Goal: Task Accomplishment & Management: Complete application form

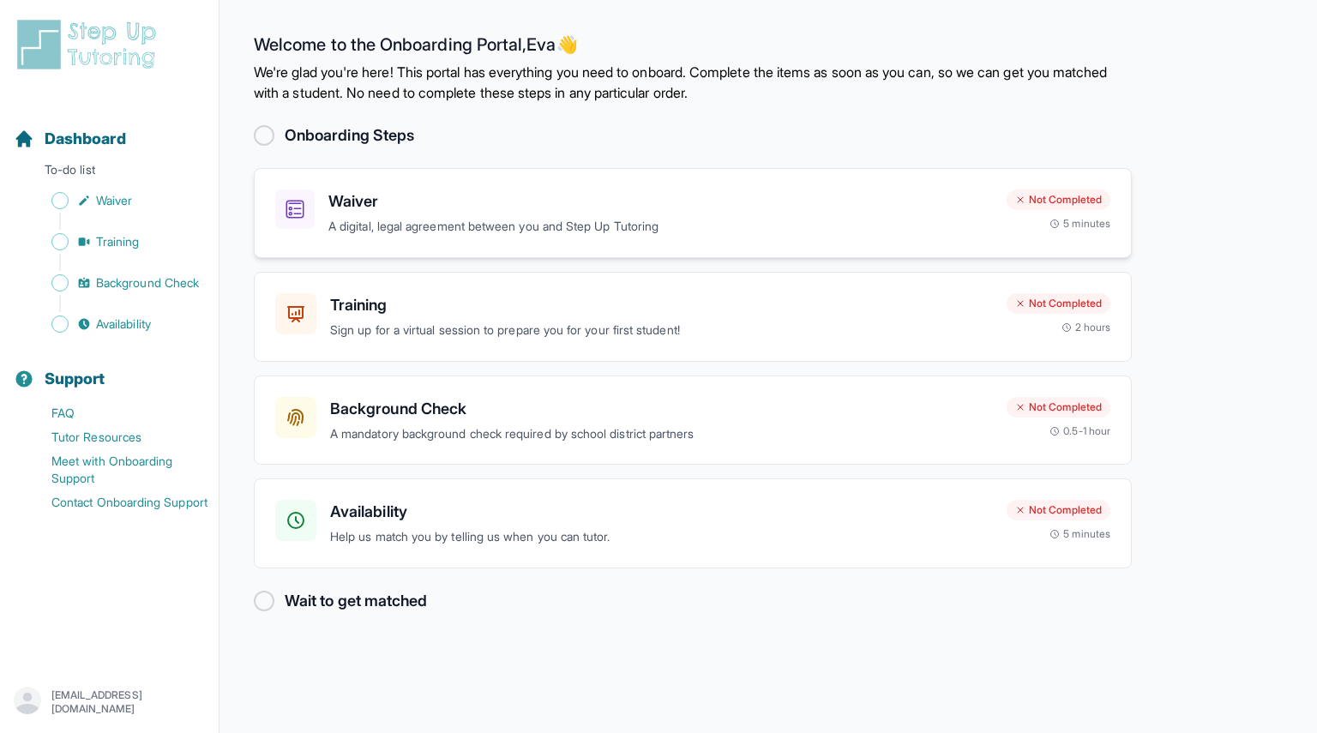
click at [569, 205] on h3 "Waiver" at bounding box center [660, 202] width 665 height 24
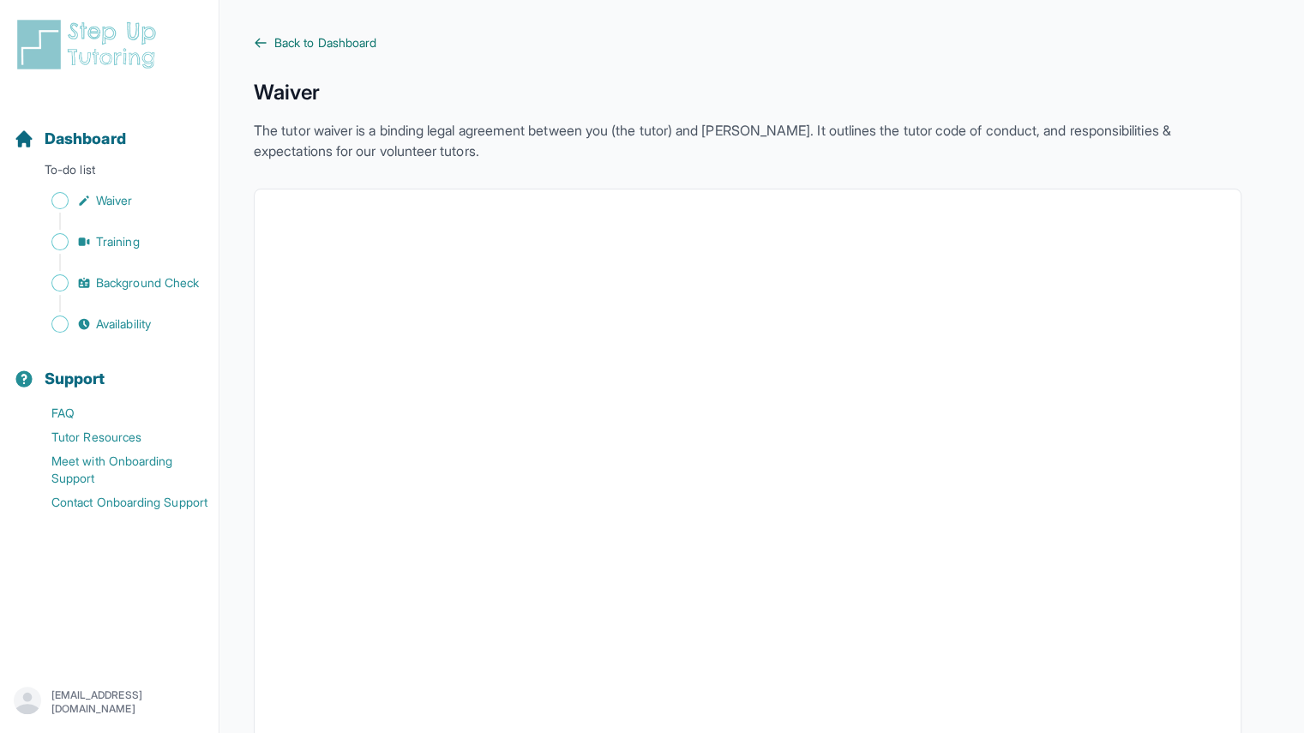
click at [339, 44] on span "Back to Dashboard" at bounding box center [325, 42] width 102 height 17
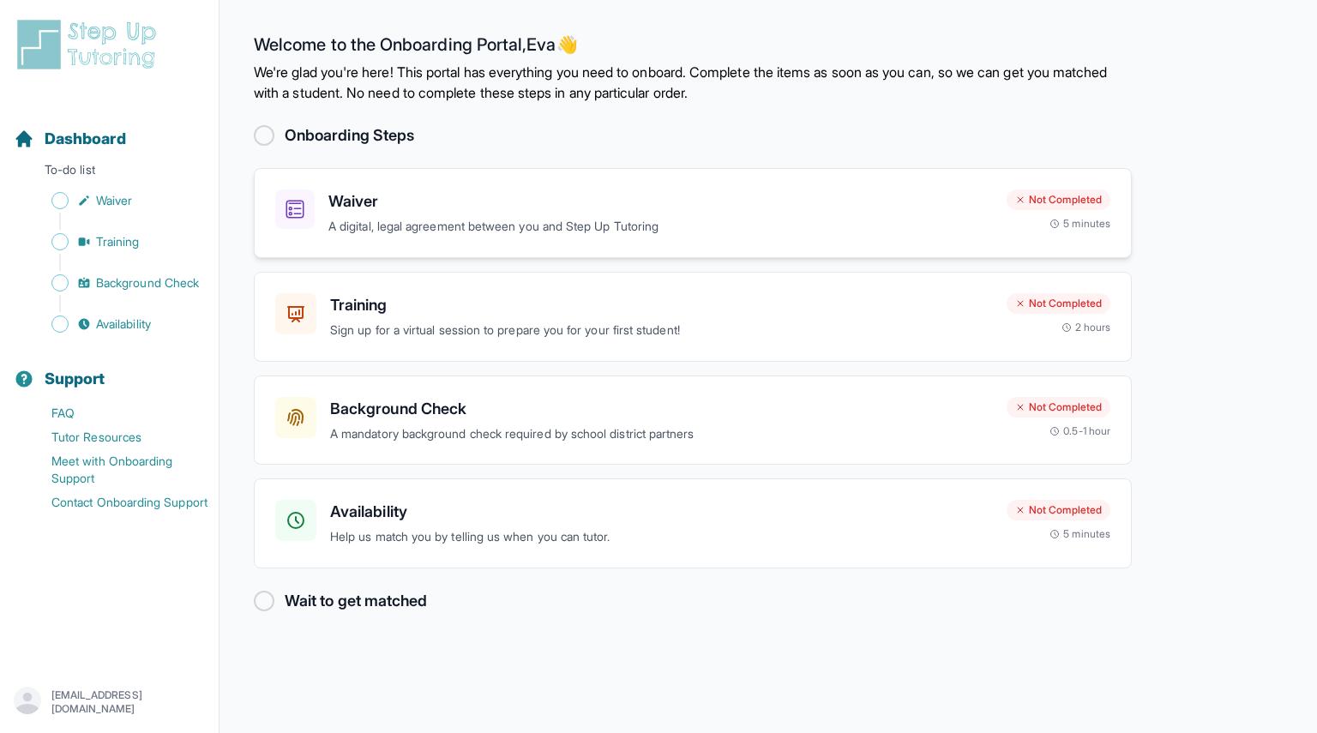
click at [367, 214] on div "Waiver A digital, legal agreement between you and Step Up Tutoring" at bounding box center [660, 213] width 665 height 47
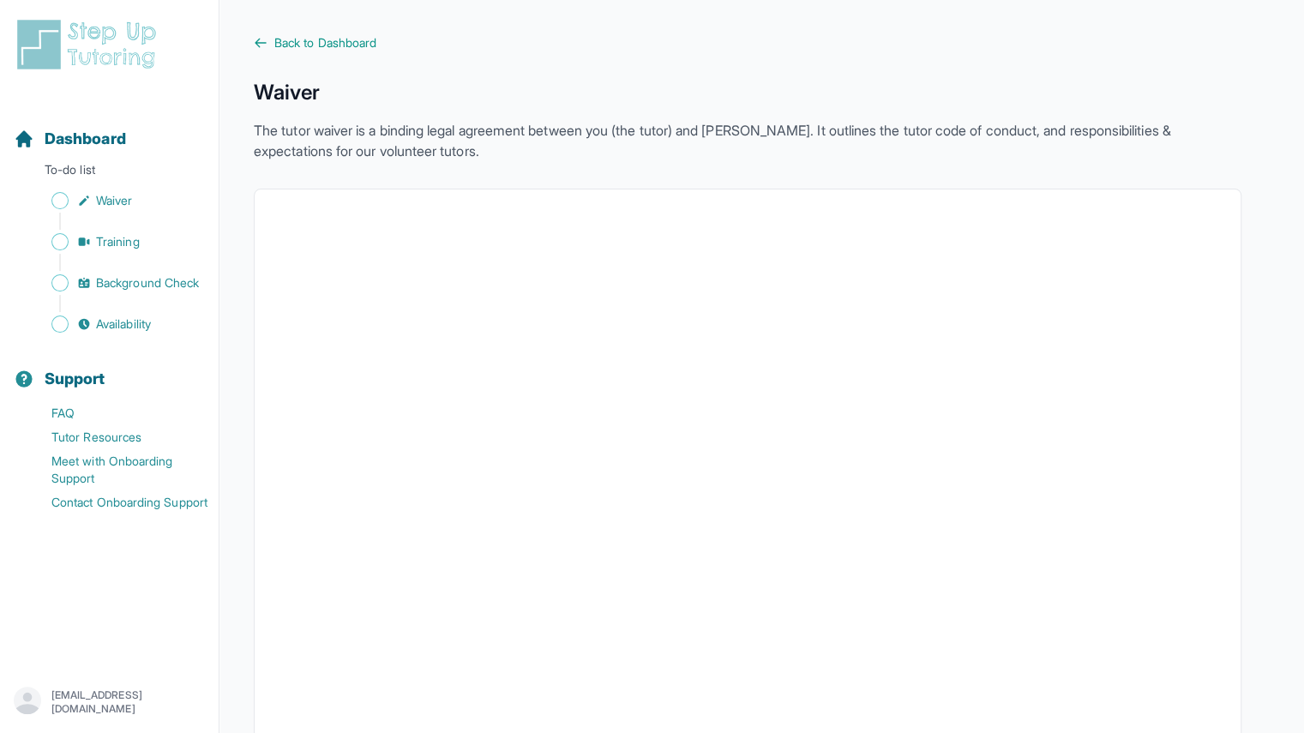
click at [299, 36] on span "Back to Dashboard" at bounding box center [325, 42] width 102 height 17
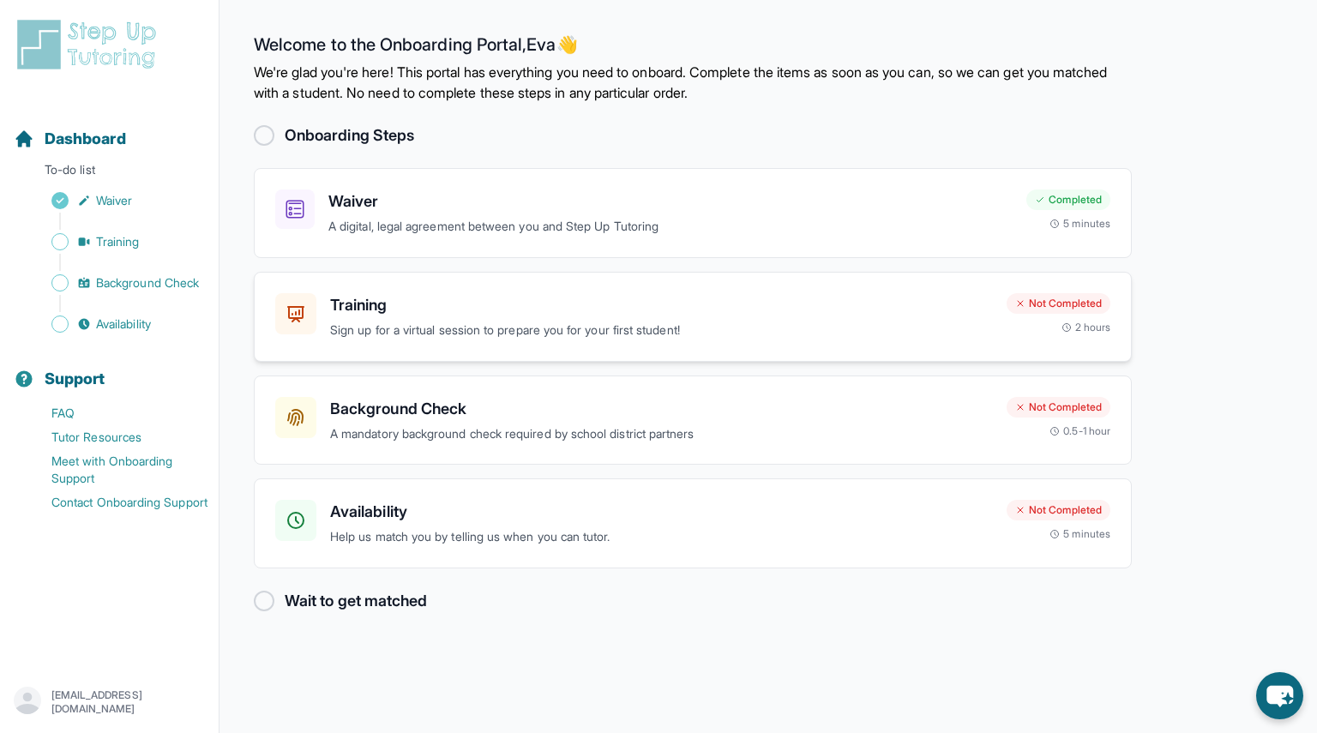
click at [431, 325] on p "Sign up for a virtual session to prepare you for your first student!" at bounding box center [661, 331] width 663 height 20
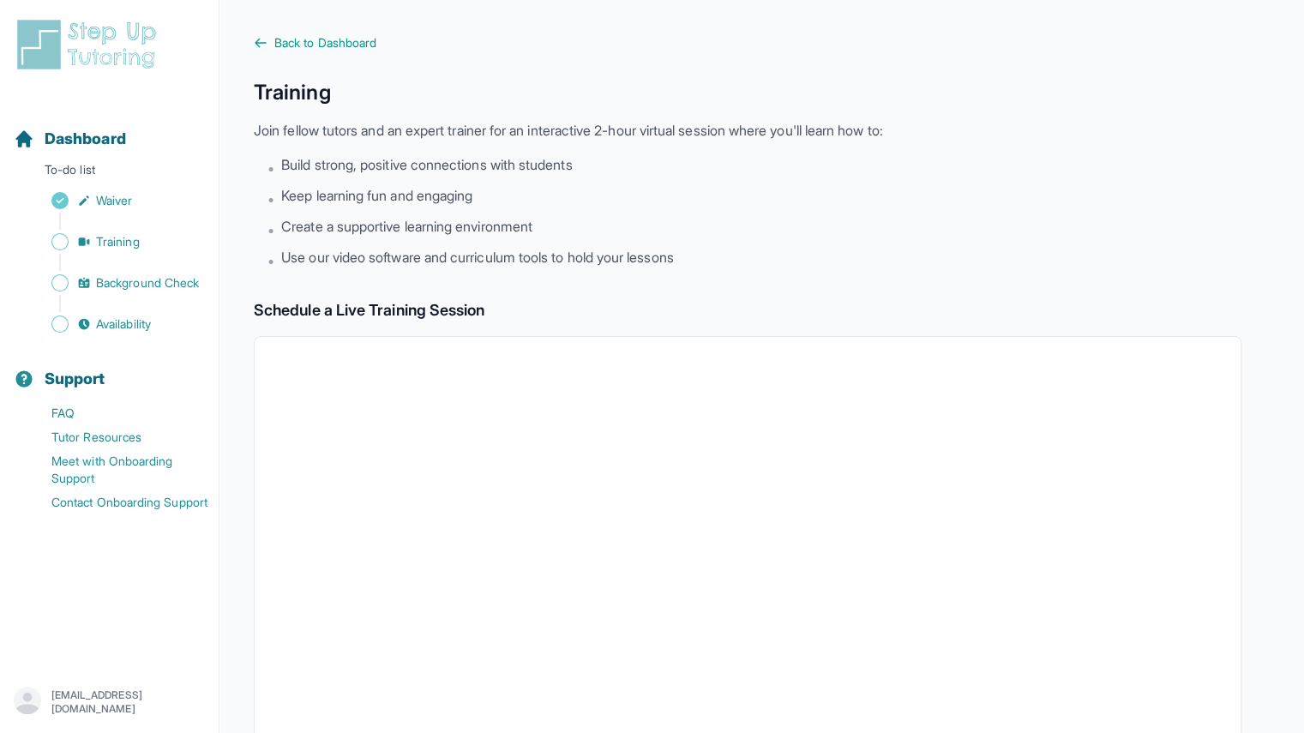
scroll to position [34, 0]
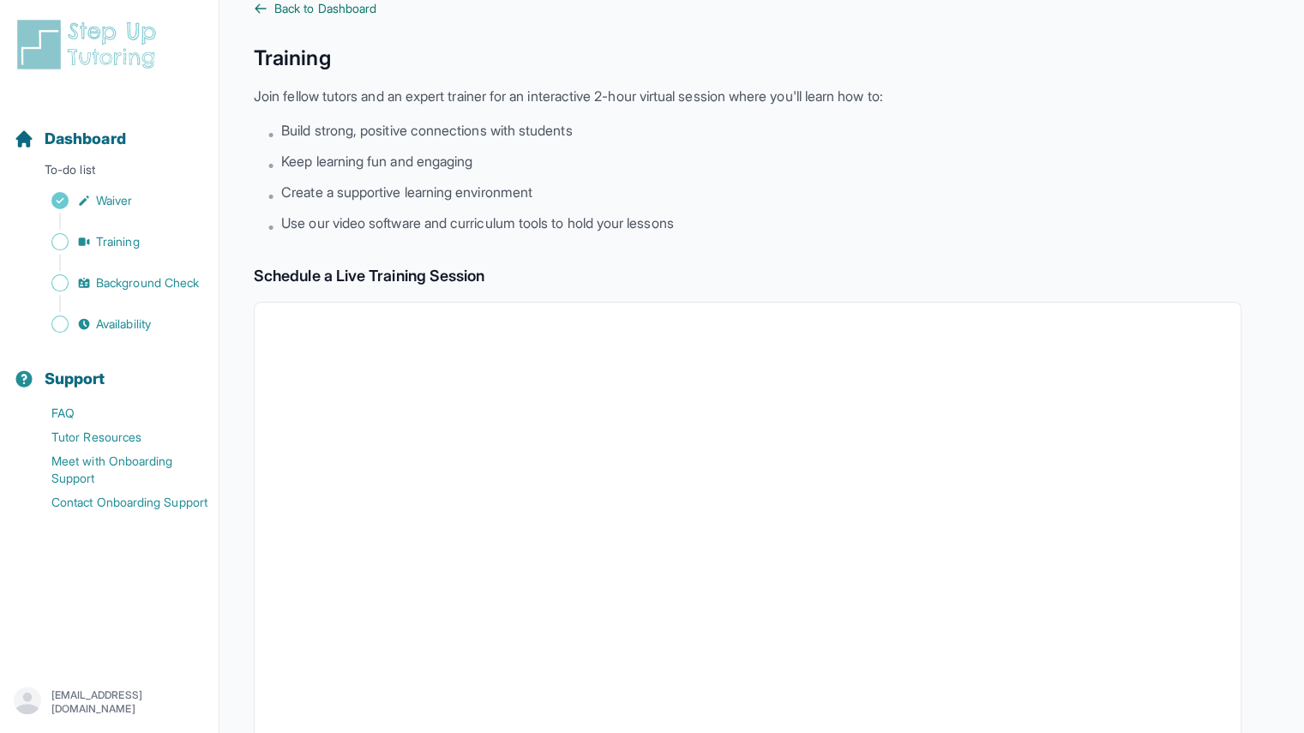
click at [304, 11] on span "Back to Dashboard" at bounding box center [325, 8] width 102 height 17
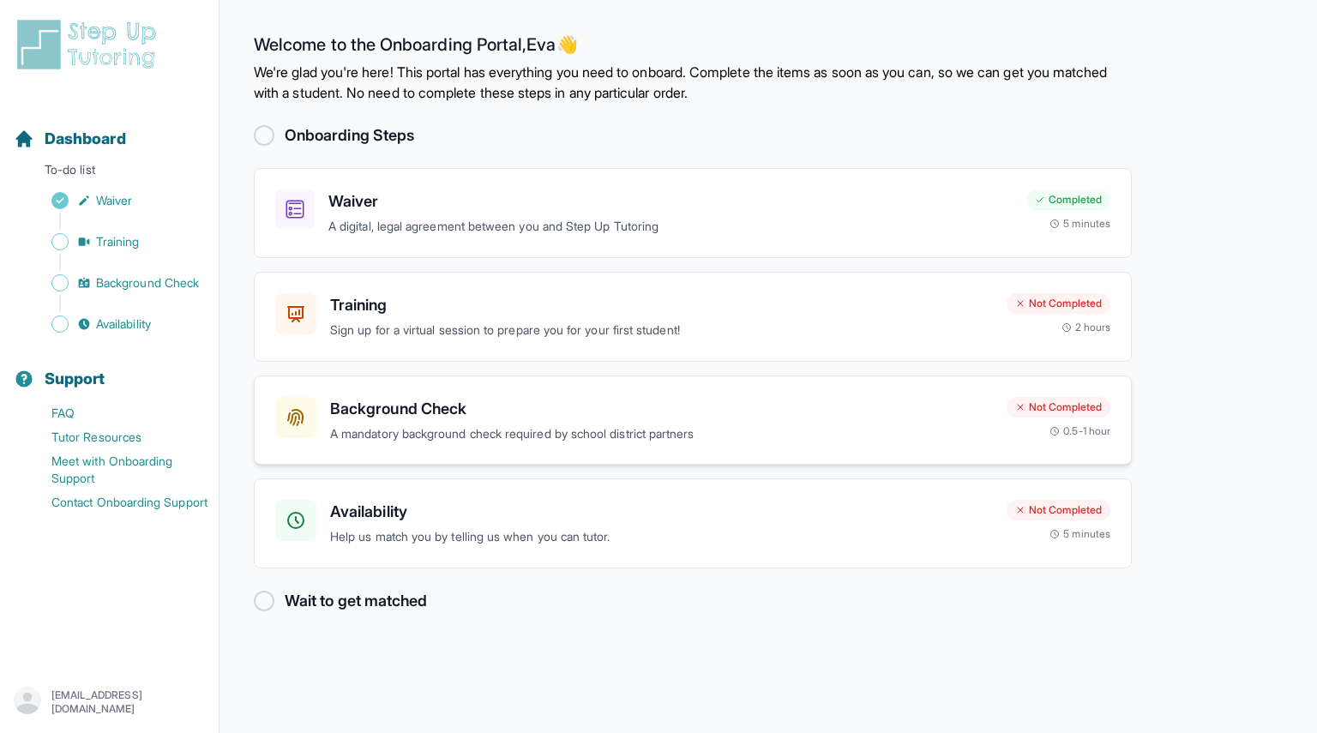
click at [480, 407] on h3 "Background Check" at bounding box center [661, 409] width 663 height 24
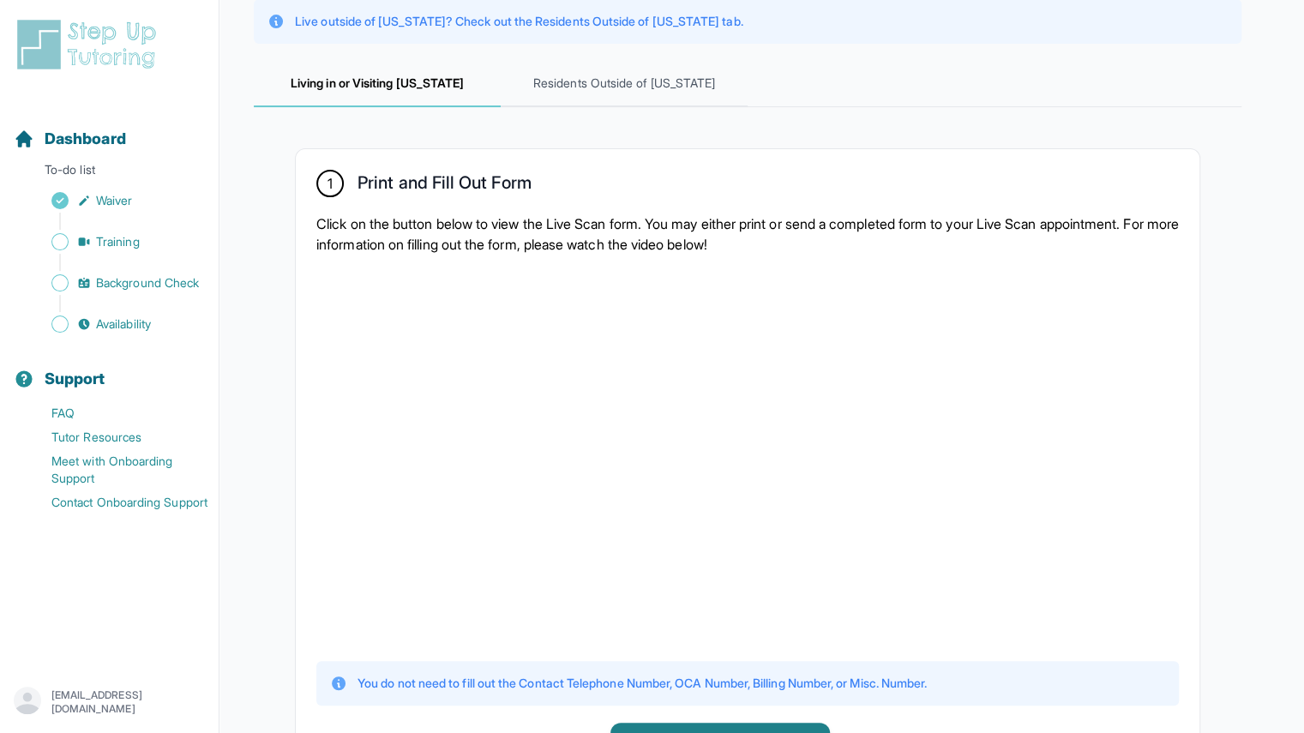
scroll to position [202, 0]
click at [581, 66] on span "Residents Outside of California" at bounding box center [624, 82] width 247 height 46
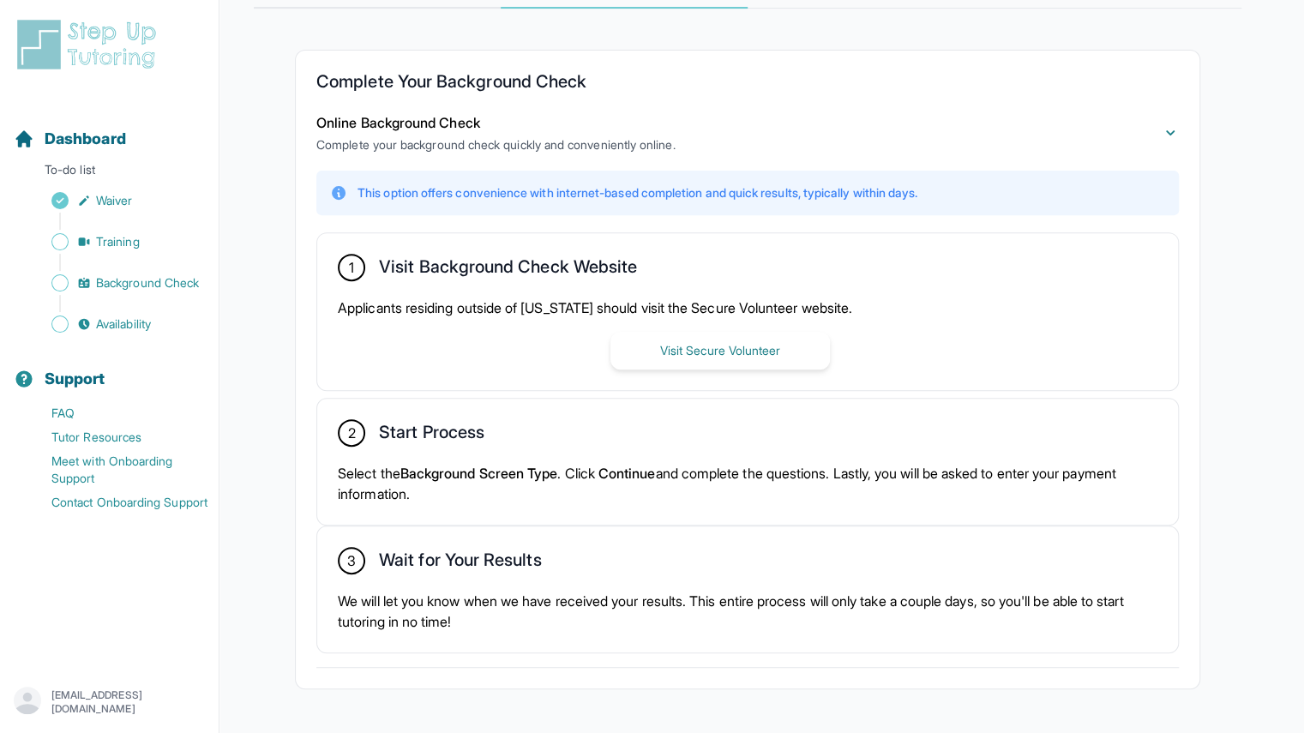
scroll to position [352, 0]
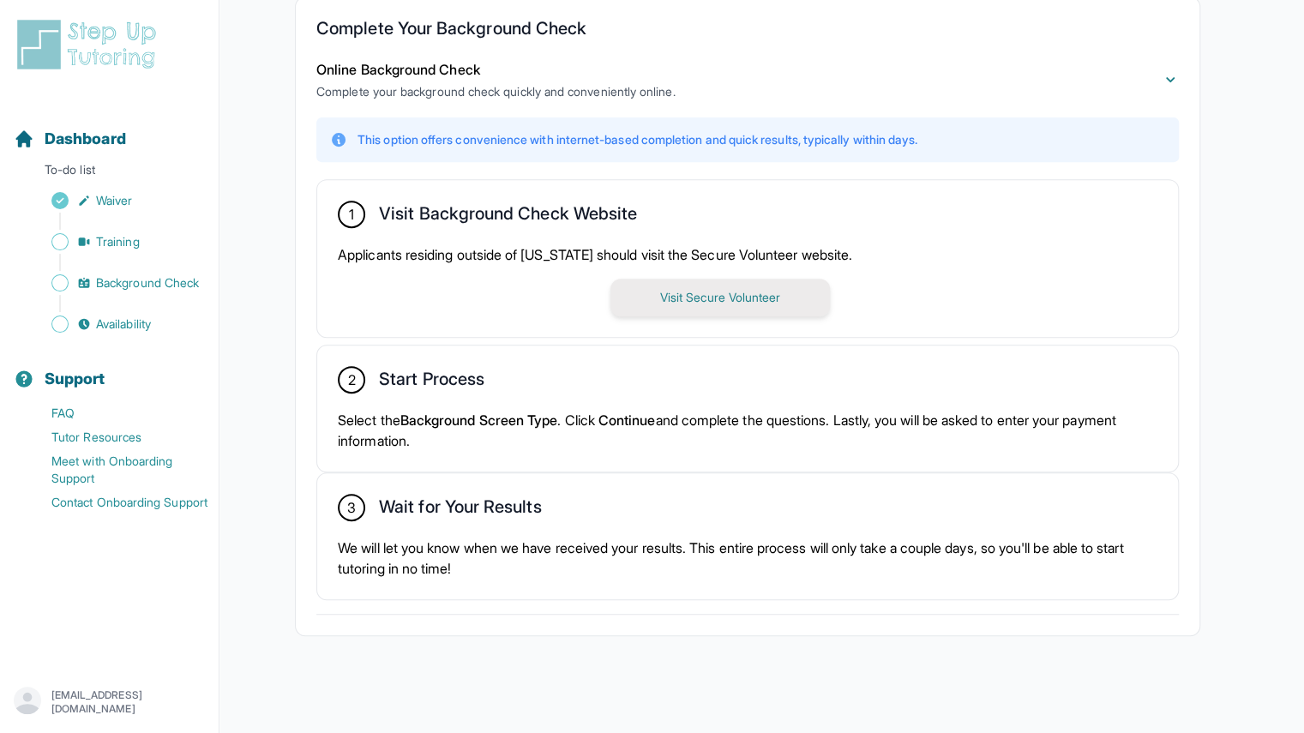
click at [703, 300] on button "Visit Secure Volunteer" at bounding box center [721, 298] width 220 height 38
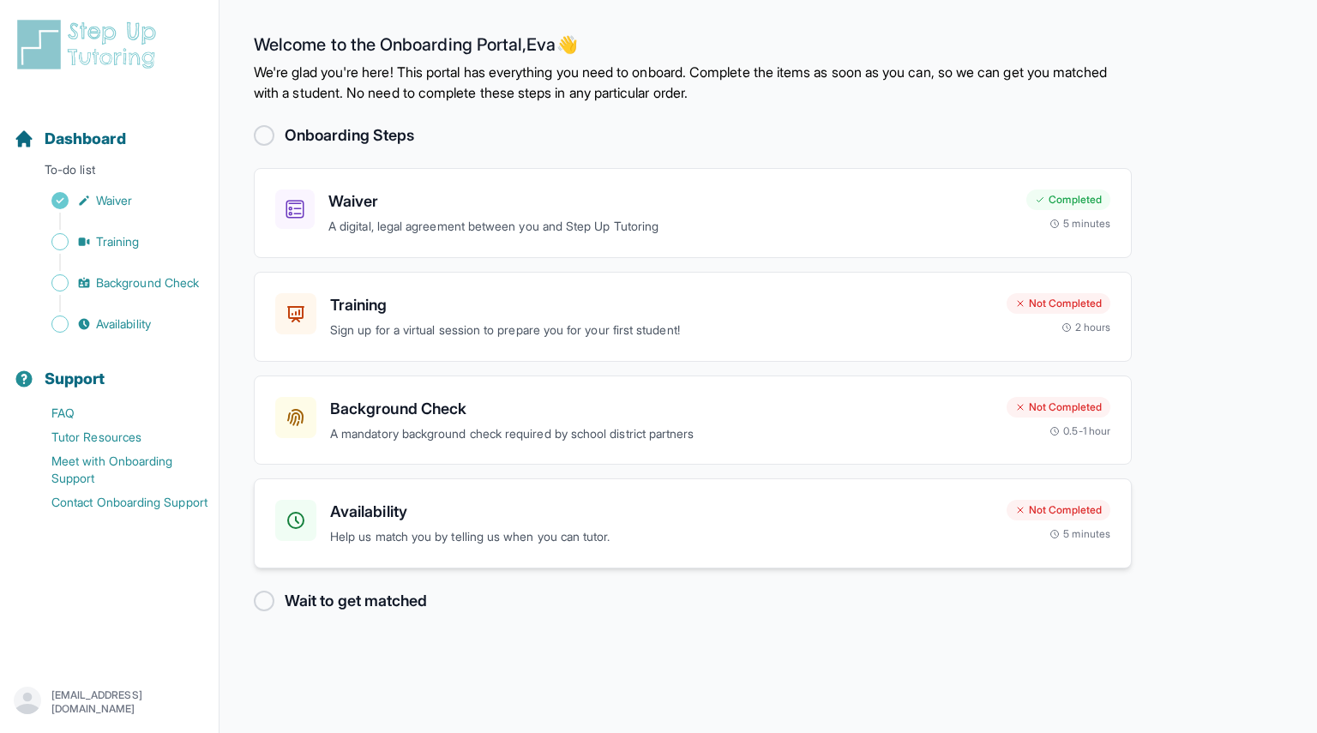
click at [388, 510] on h3 "Availability" at bounding box center [661, 512] width 663 height 24
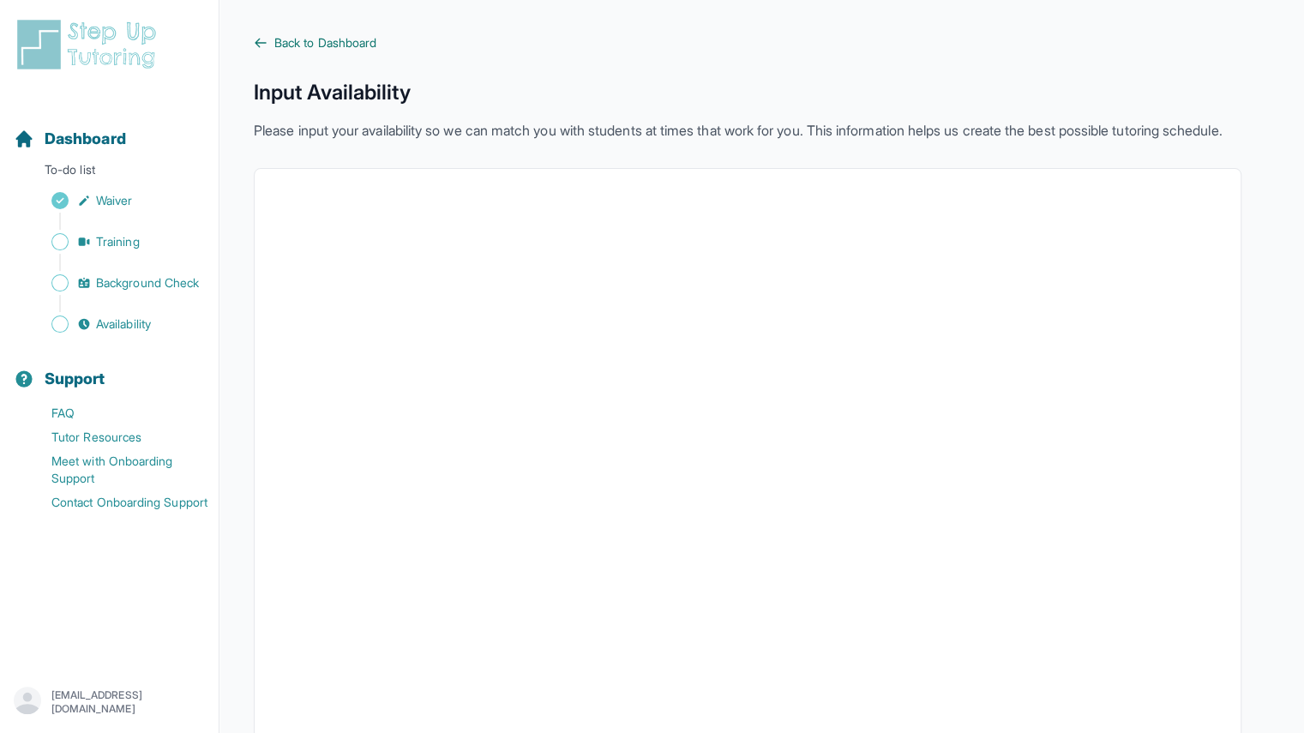
click at [295, 37] on span "Back to Dashboard" at bounding box center [325, 42] width 102 height 17
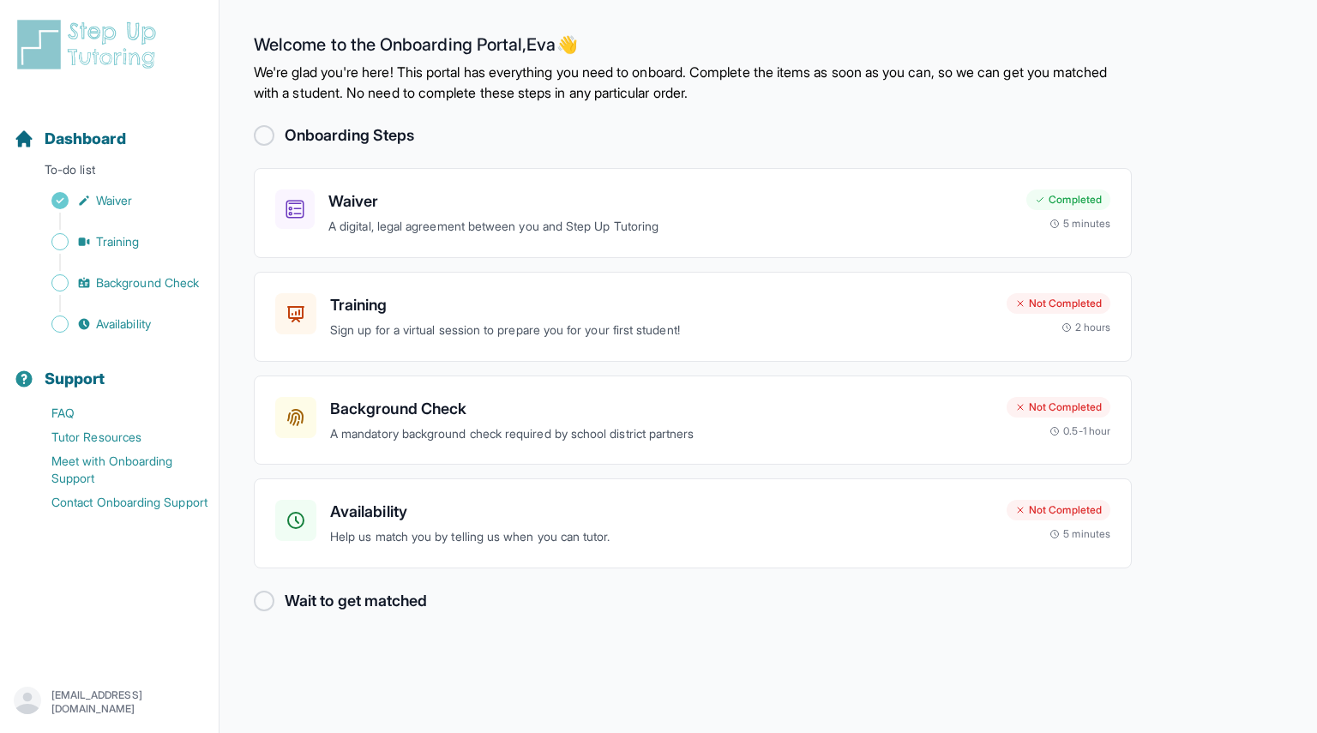
click at [590, 93] on p "We're glad you're here! This portal has everything you need to onboard. Complet…" at bounding box center [693, 82] width 878 height 41
